Goal: Task Accomplishment & Management: Use online tool/utility

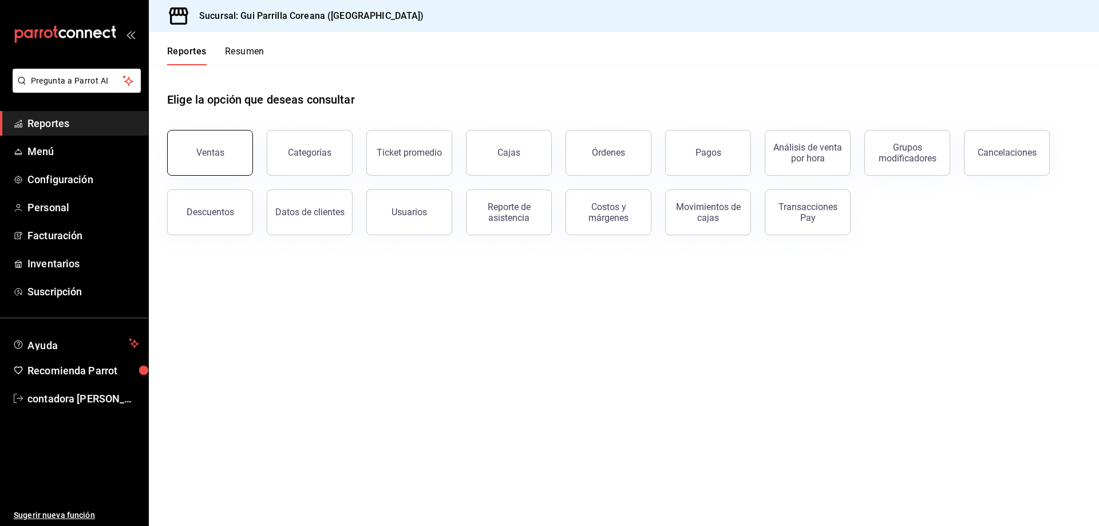
click at [175, 165] on button "Ventas" at bounding box center [210, 153] width 86 height 46
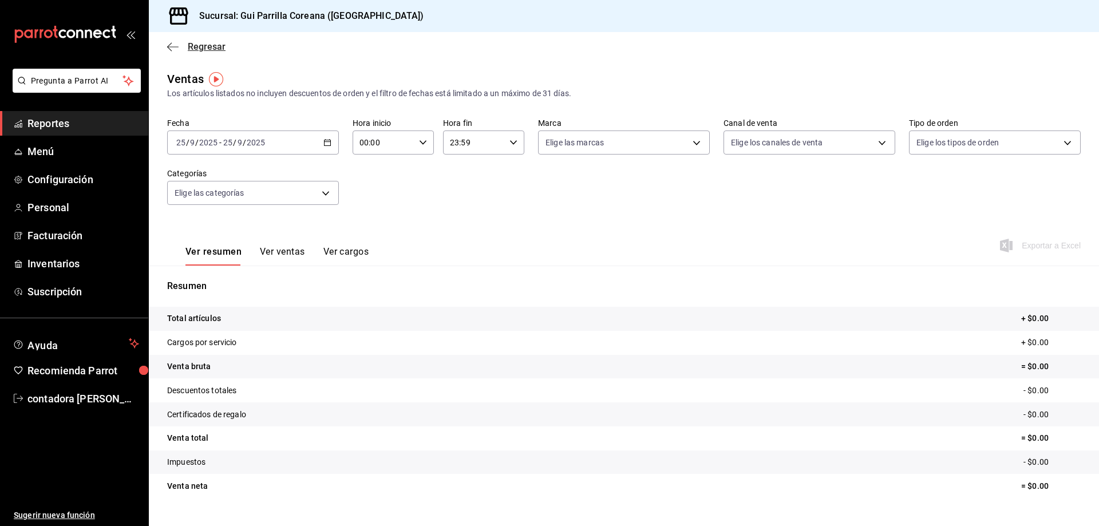
click at [172, 51] on icon "button" at bounding box center [172, 47] width 11 height 10
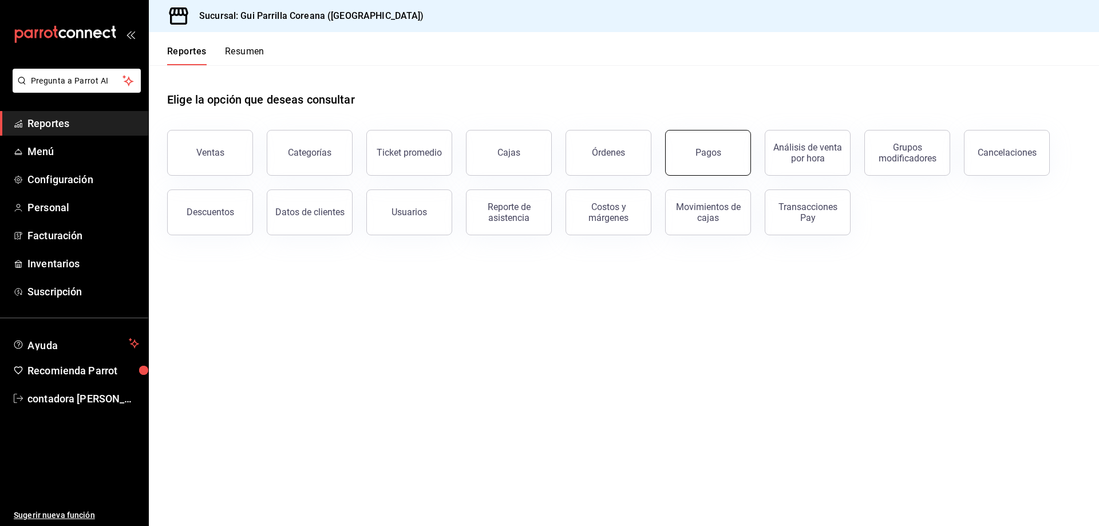
click at [706, 151] on div "Pagos" at bounding box center [708, 152] width 26 height 11
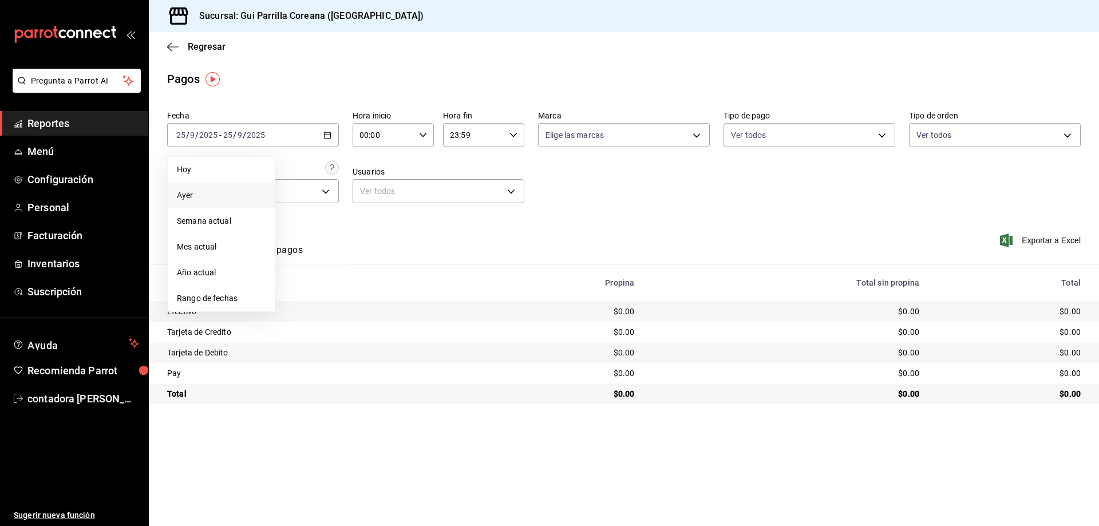
click at [195, 192] on span "Ayer" at bounding box center [221, 195] width 89 height 12
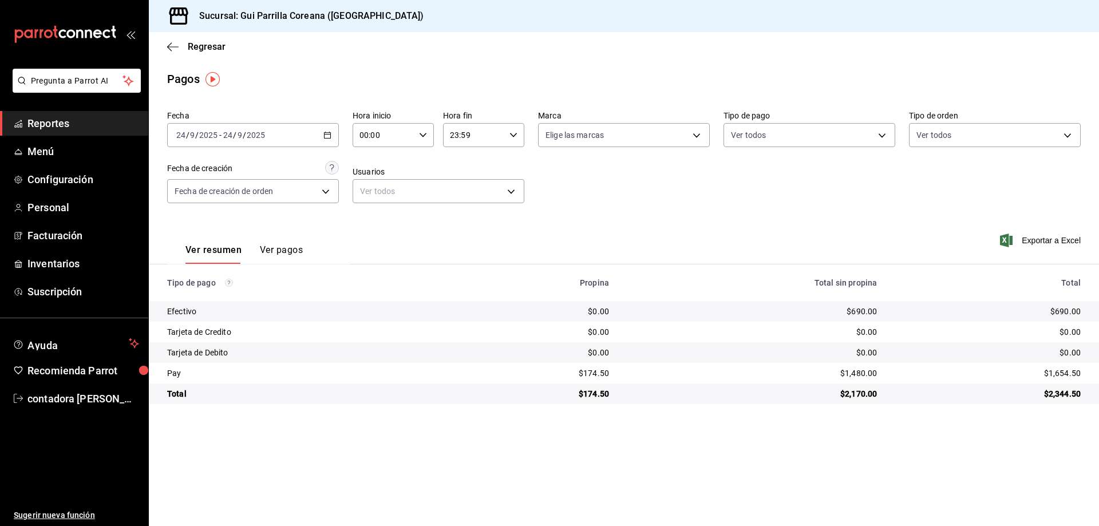
click at [287, 252] on button "Ver pagos" at bounding box center [281, 253] width 43 height 19
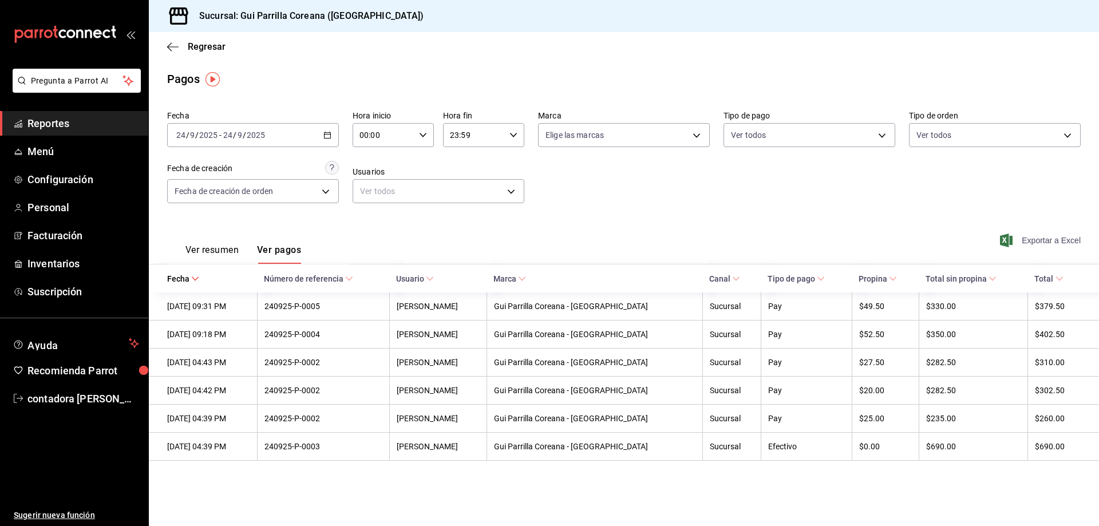
click at [1038, 239] on span "Exportar a Excel" at bounding box center [1041, 241] width 78 height 14
click at [322, 136] on div "2025-09-24 24 / 9 / 2025 - 2025-09-24 24 / 9 / 2025" at bounding box center [253, 135] width 172 height 24
drag, startPoint x: 721, startPoint y: 227, endPoint x: 728, endPoint y: 222, distance: 8.6
click at [722, 227] on div "Ver resumen Ver pagos Exportar a Excel" at bounding box center [624, 247] width 950 height 61
click at [327, 133] on icon "button" at bounding box center [327, 135] width 8 height 8
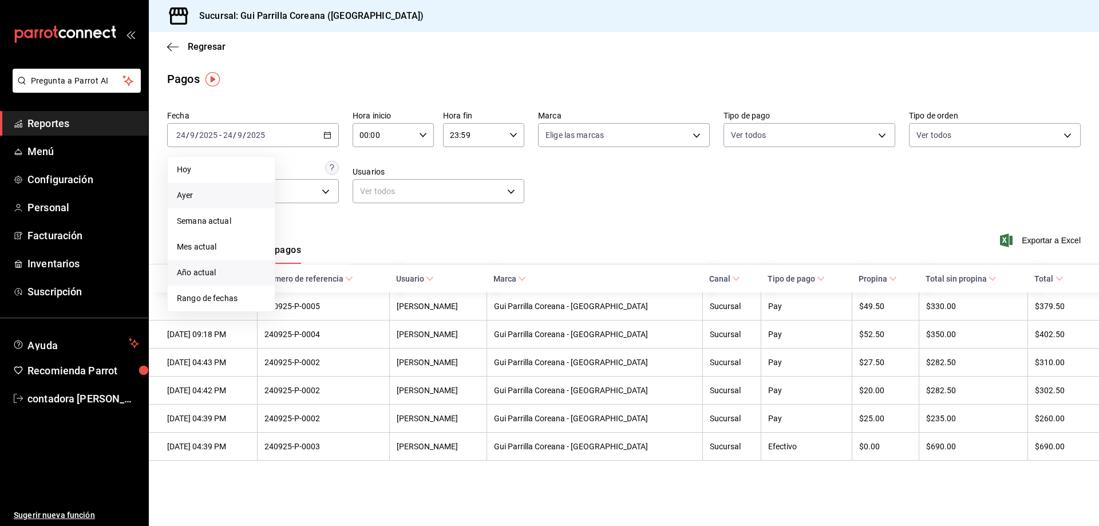
click at [205, 271] on span "Año actual" at bounding box center [221, 273] width 89 height 12
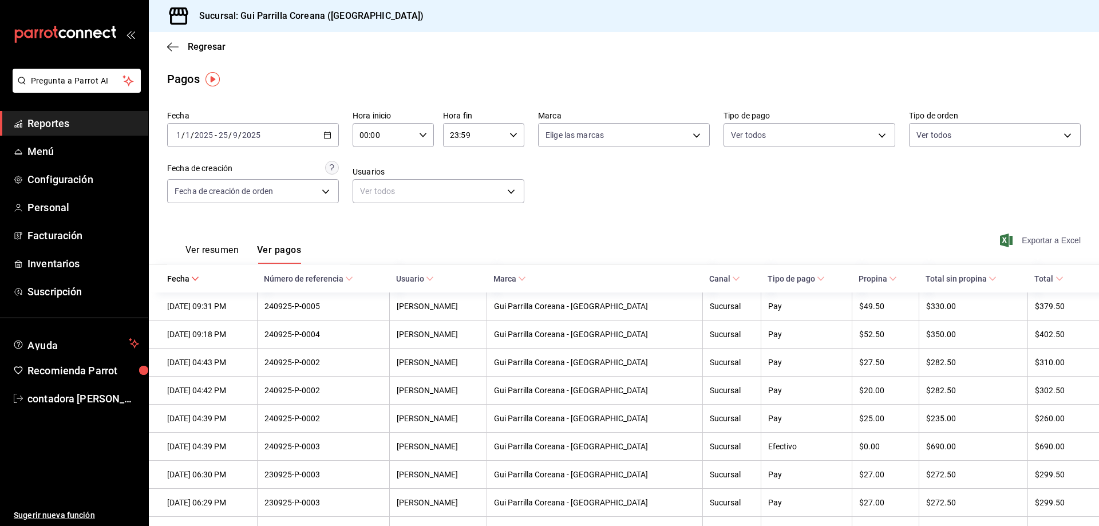
click at [1039, 240] on span "Exportar a Excel" at bounding box center [1041, 241] width 78 height 14
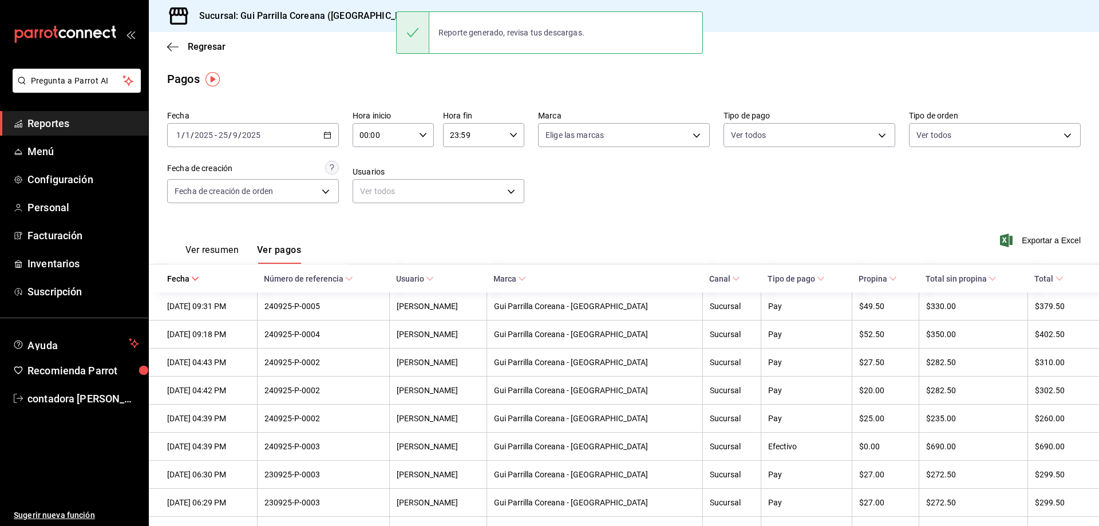
click at [841, 212] on div "Fecha 2025-01-01 1 / 1 / 2025 - 2025-09-25 25 / 9 / 2025 Hora inicio 00:00 Hora…" at bounding box center [623, 161] width 913 height 111
